Goal: Find specific page/section

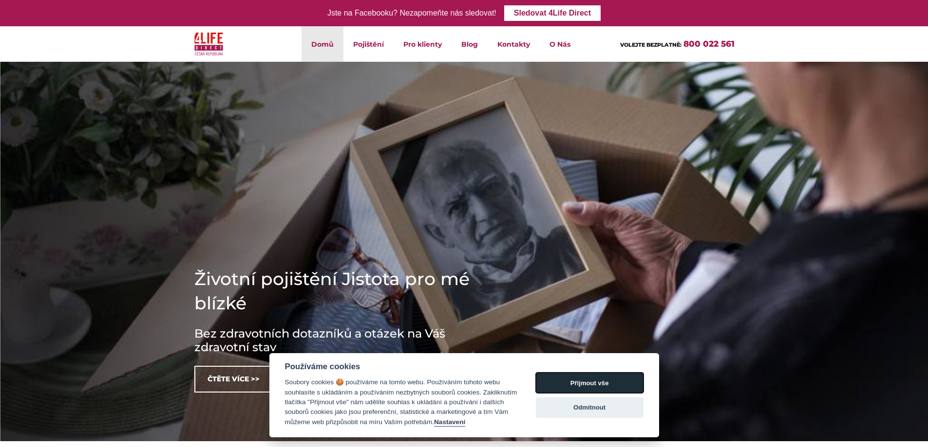
click at [578, 379] on button "Přijmout vše" at bounding box center [590, 383] width 108 height 20
checkbox input "true"
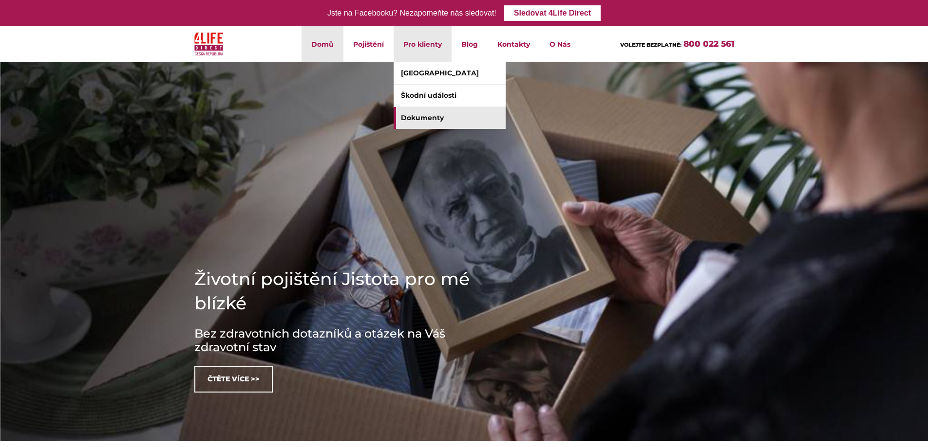
click at [429, 117] on link "Dokumenty" at bounding box center [449, 118] width 112 height 22
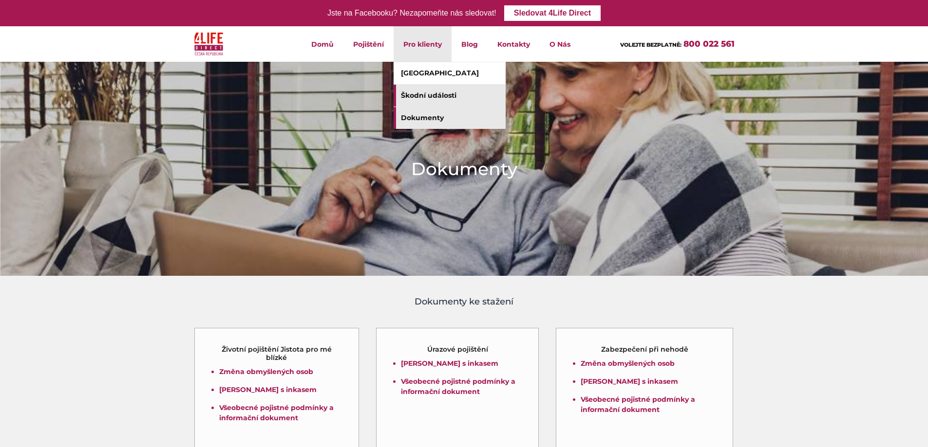
click at [437, 93] on link "Škodní události" at bounding box center [449, 96] width 112 height 22
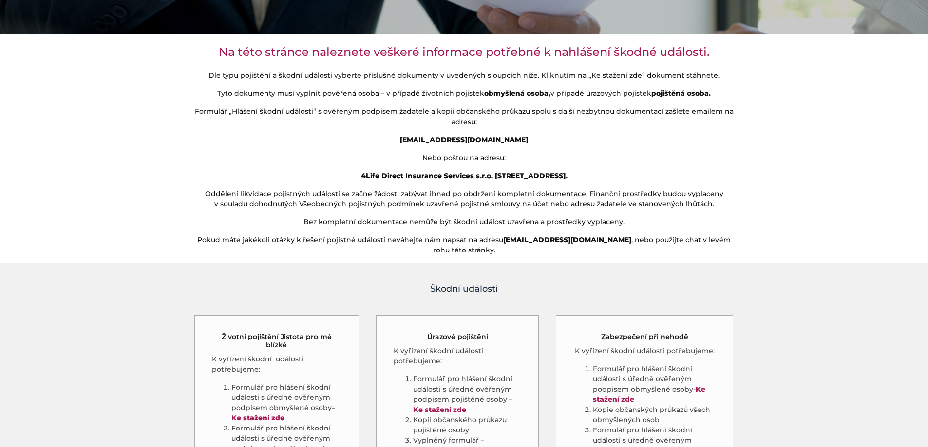
scroll to position [243, 0]
